Goal: Information Seeking & Learning: Learn about a topic

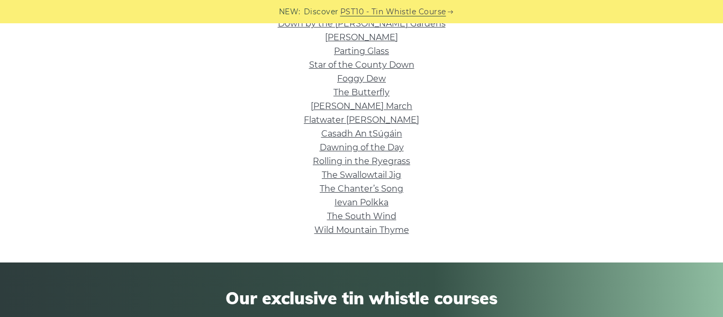
scroll to position [394, 0]
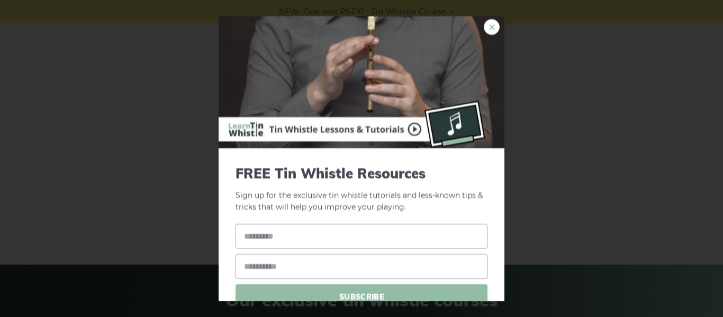
click at [492, 30] on link "×" at bounding box center [491, 27] width 16 height 16
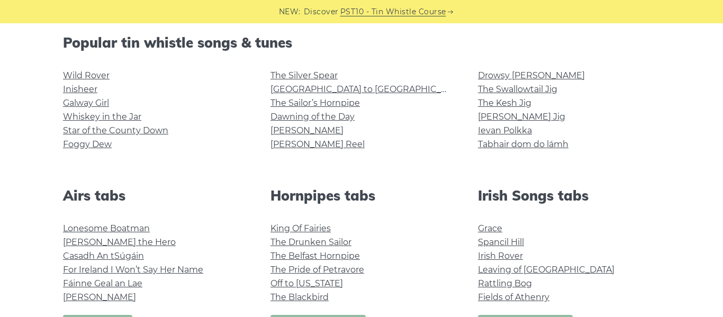
scroll to position [270, 0]
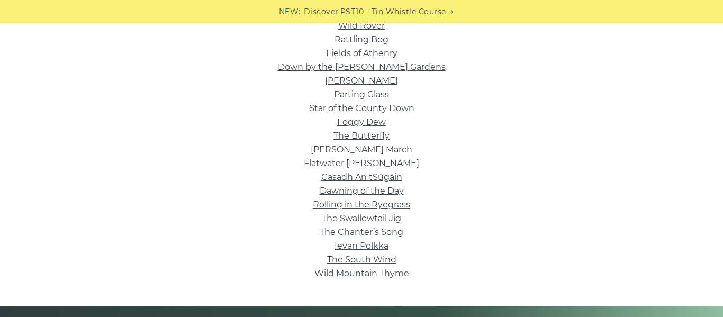
scroll to position [361, 0]
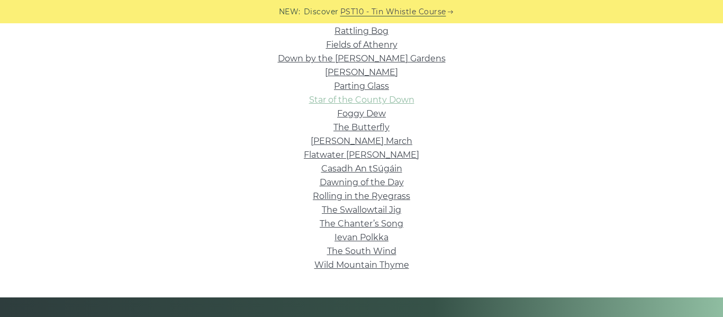
click at [396, 99] on link "Star of the County Down" at bounding box center [361, 100] width 105 height 10
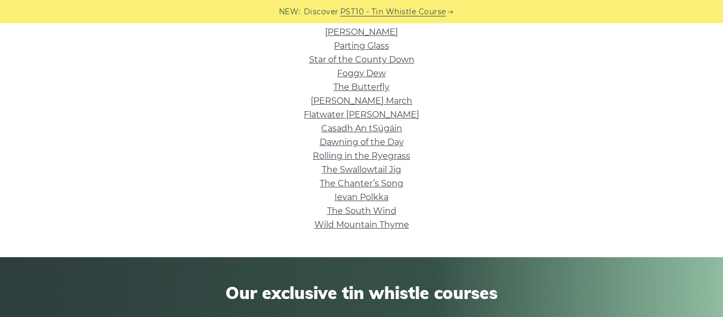
scroll to position [402, 0]
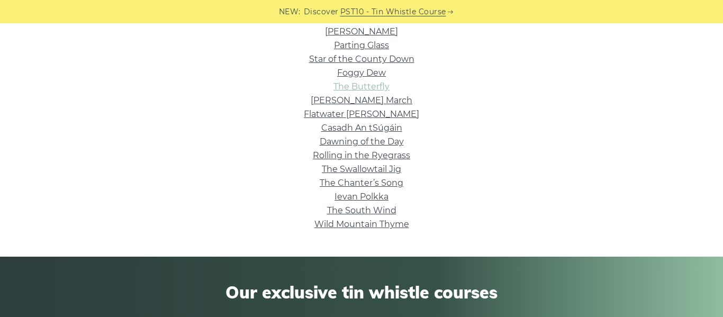
click at [352, 87] on link "The Butterfly" at bounding box center [361, 86] width 56 height 10
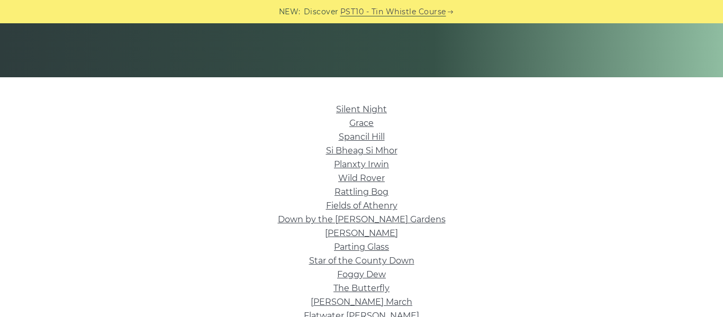
scroll to position [194, 0]
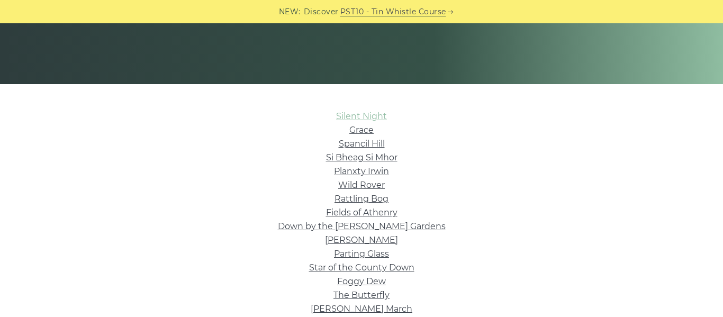
click at [348, 115] on link "Silent Night" at bounding box center [361, 116] width 51 height 10
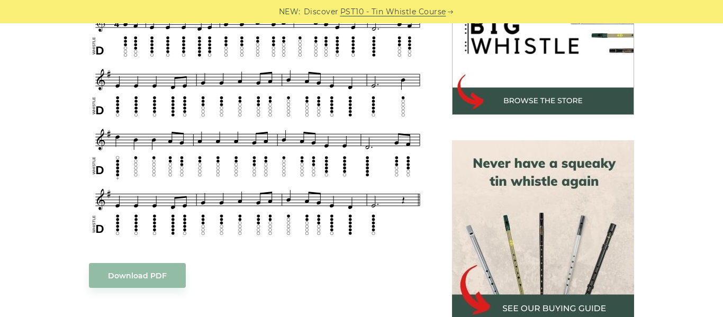
scroll to position [294, 0]
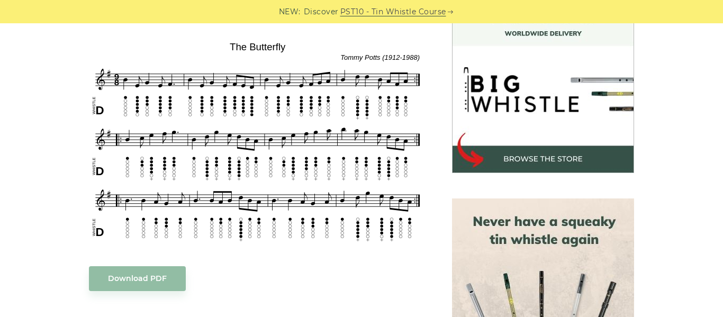
scroll to position [312, 0]
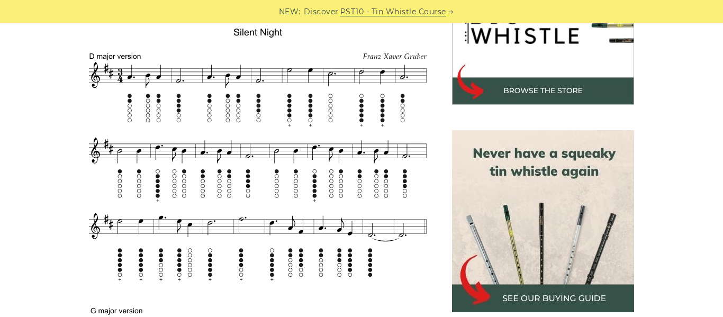
scroll to position [379, 0]
